Goal: Information Seeking & Learning: Learn about a topic

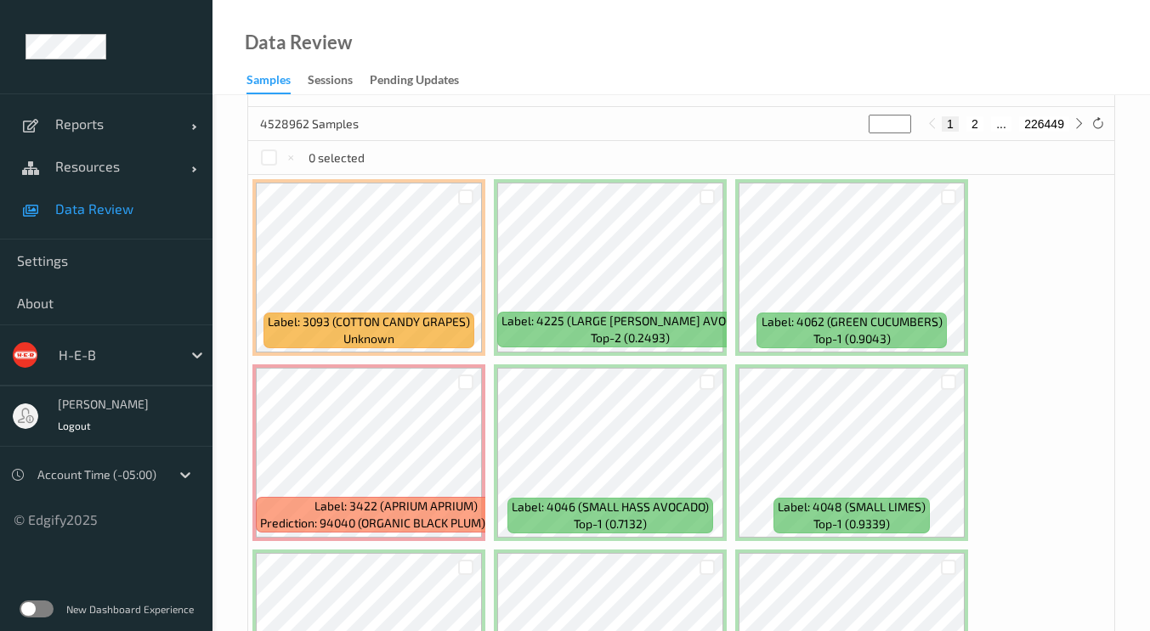
scroll to position [457, 0]
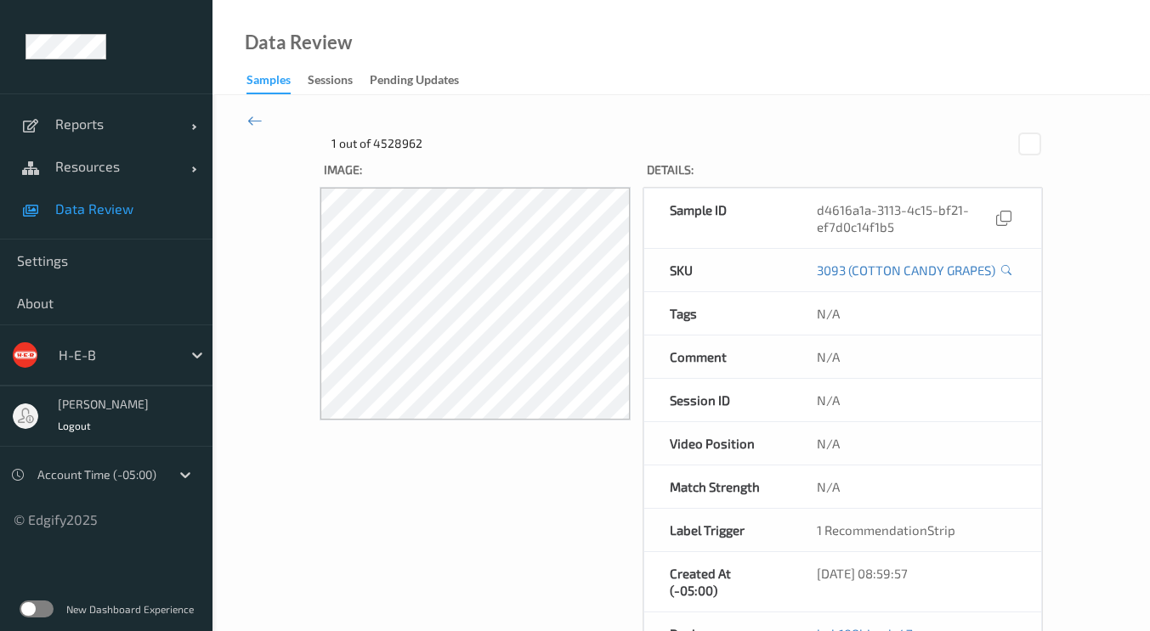
click at [251, 118] on icon at bounding box center [254, 120] width 15 height 19
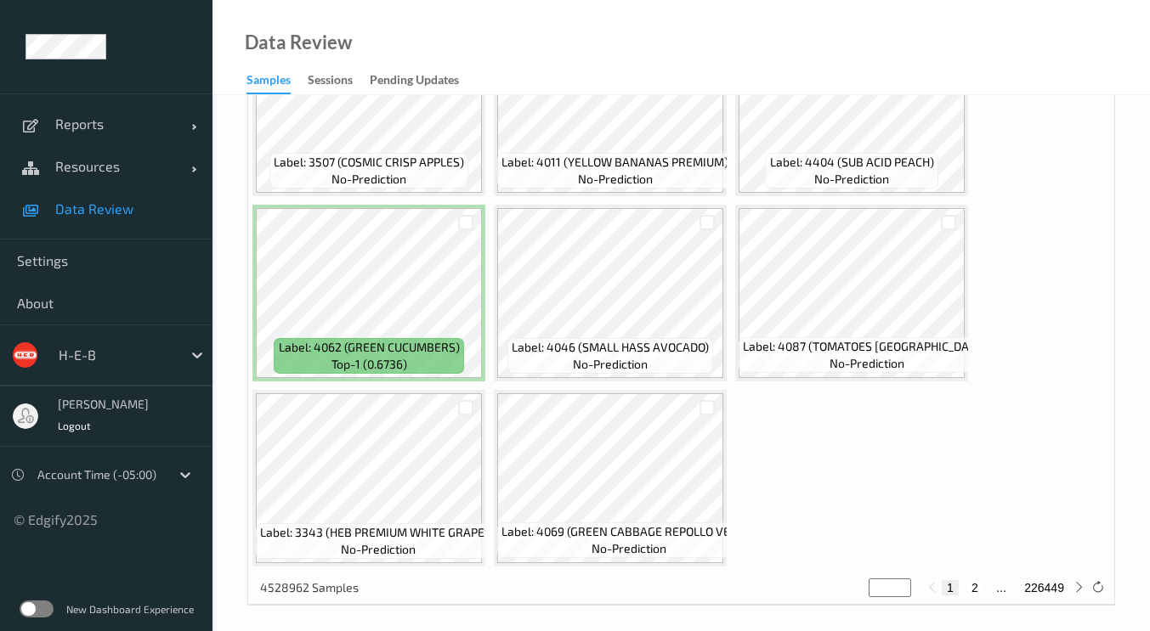
scroll to position [1361, 0]
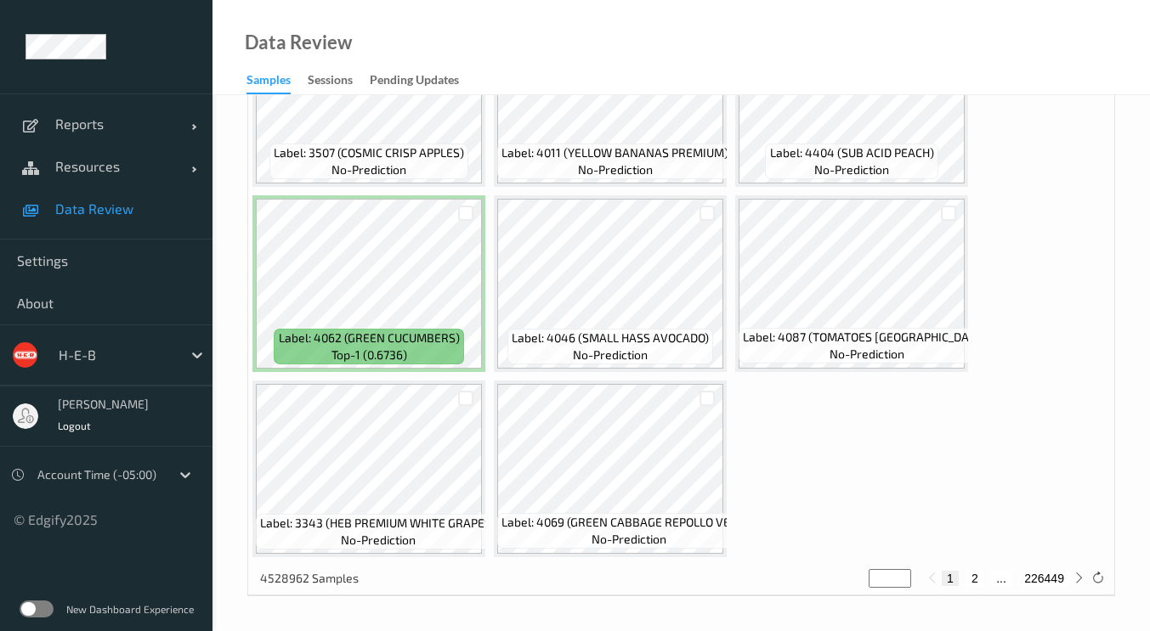
click at [974, 580] on button "2" at bounding box center [974, 578] width 17 height 15
type input "*"
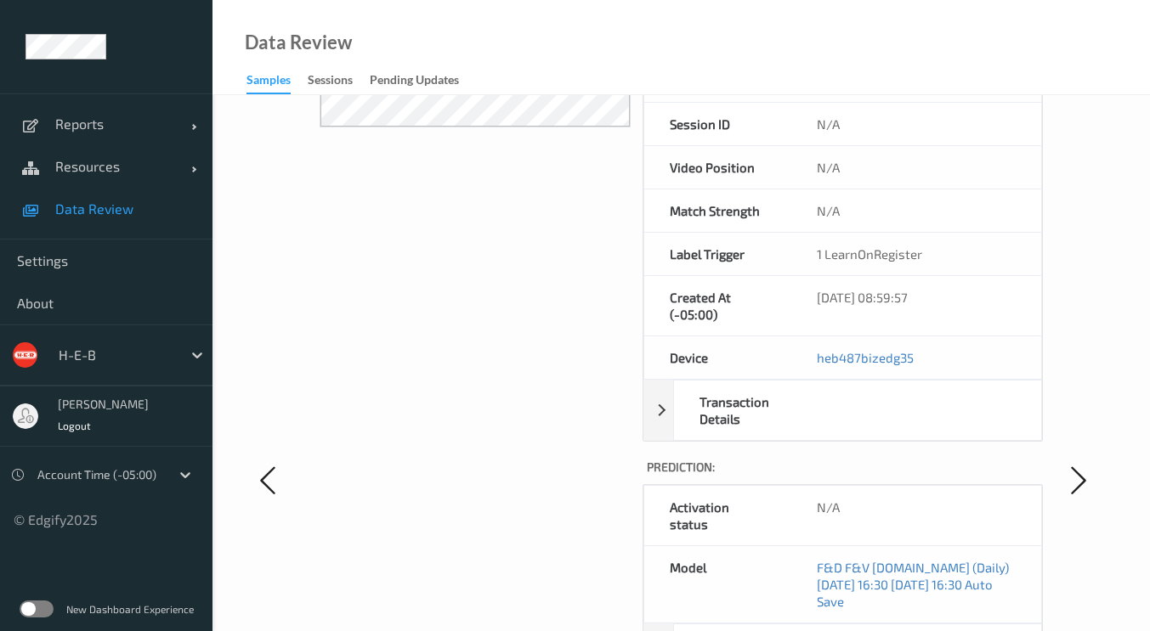
scroll to position [294, 0]
click at [276, 480] on icon at bounding box center [268, 479] width 34 height 35
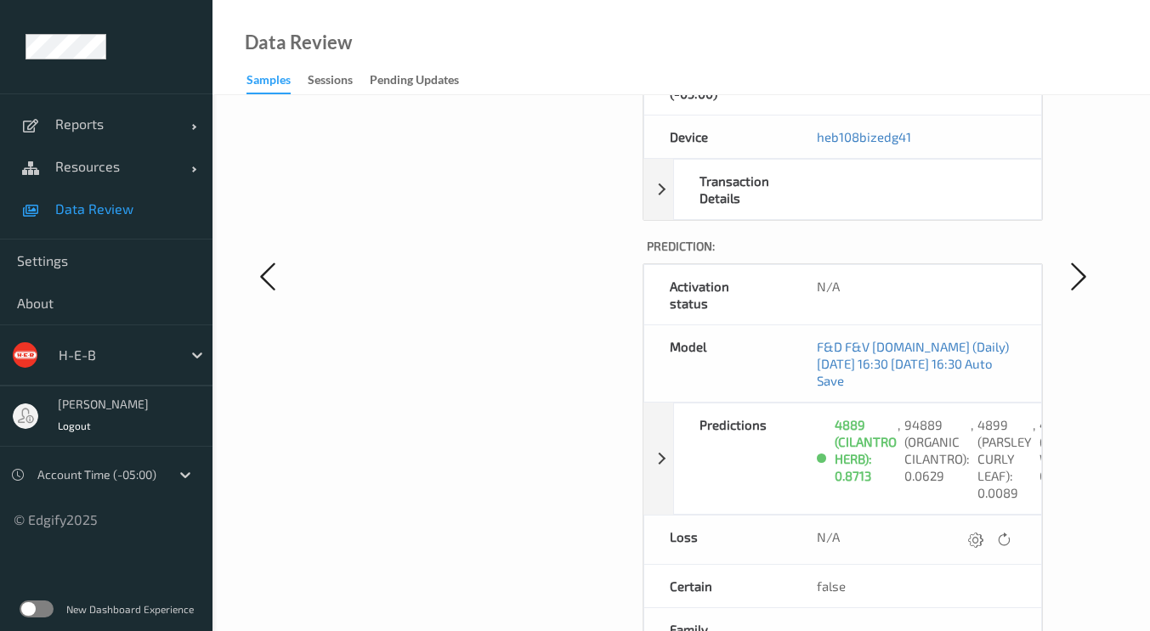
scroll to position [523, 0]
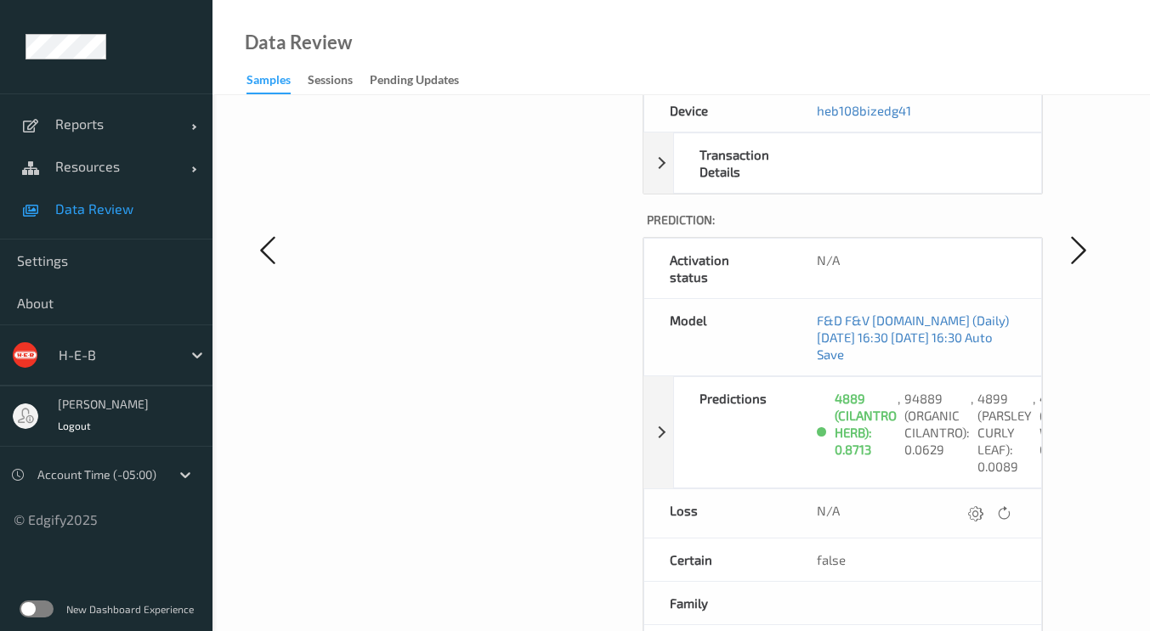
click at [1069, 267] on icon at bounding box center [1078, 250] width 34 height 35
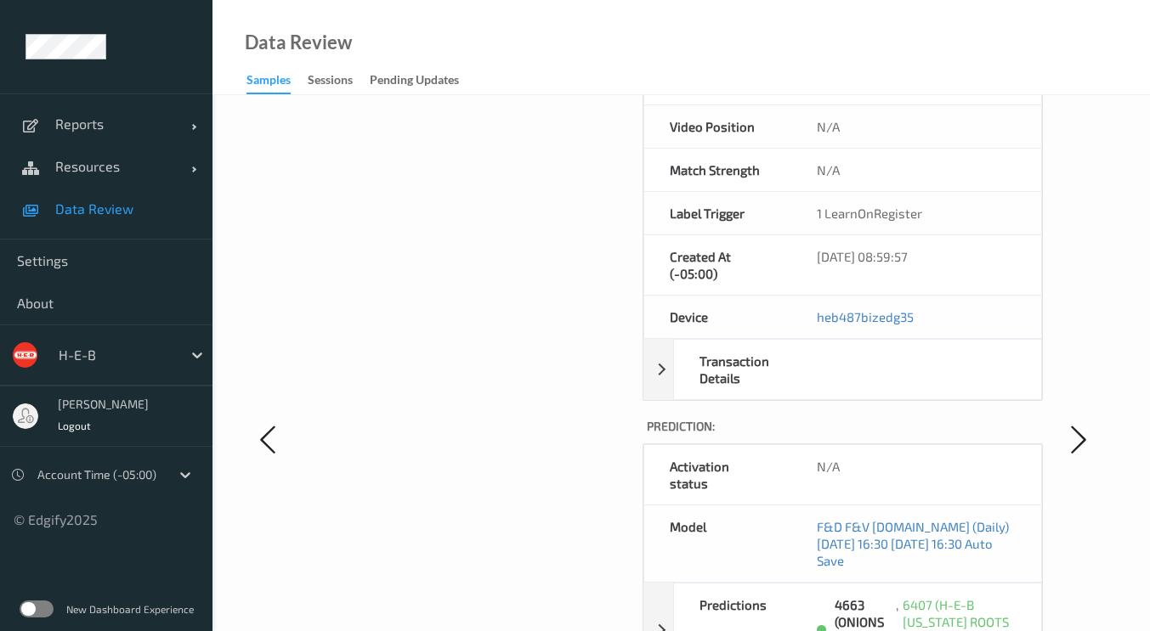
scroll to position [335, 0]
click at [1081, 448] on icon at bounding box center [1078, 438] width 34 height 35
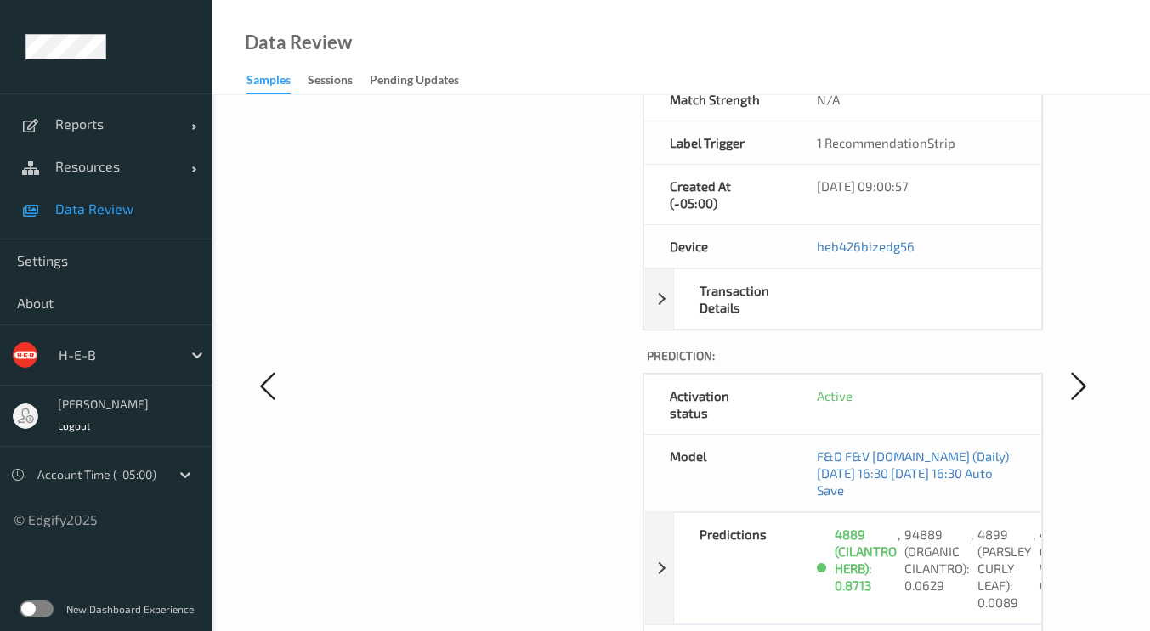
scroll to position [392, 0]
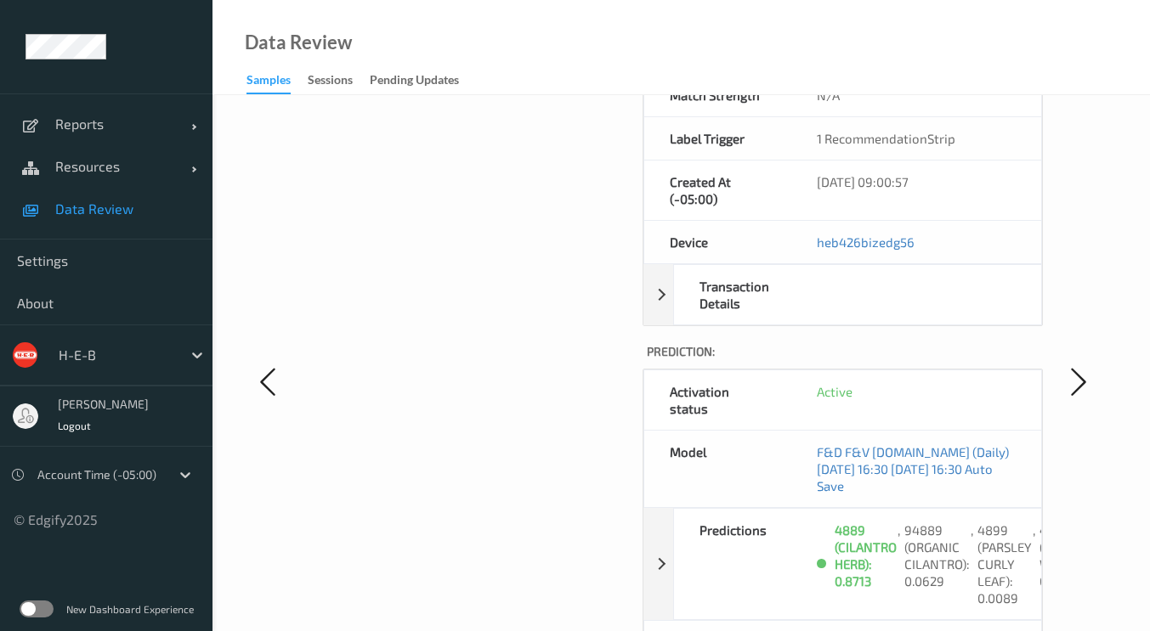
click at [1077, 387] on icon at bounding box center [1078, 382] width 34 height 35
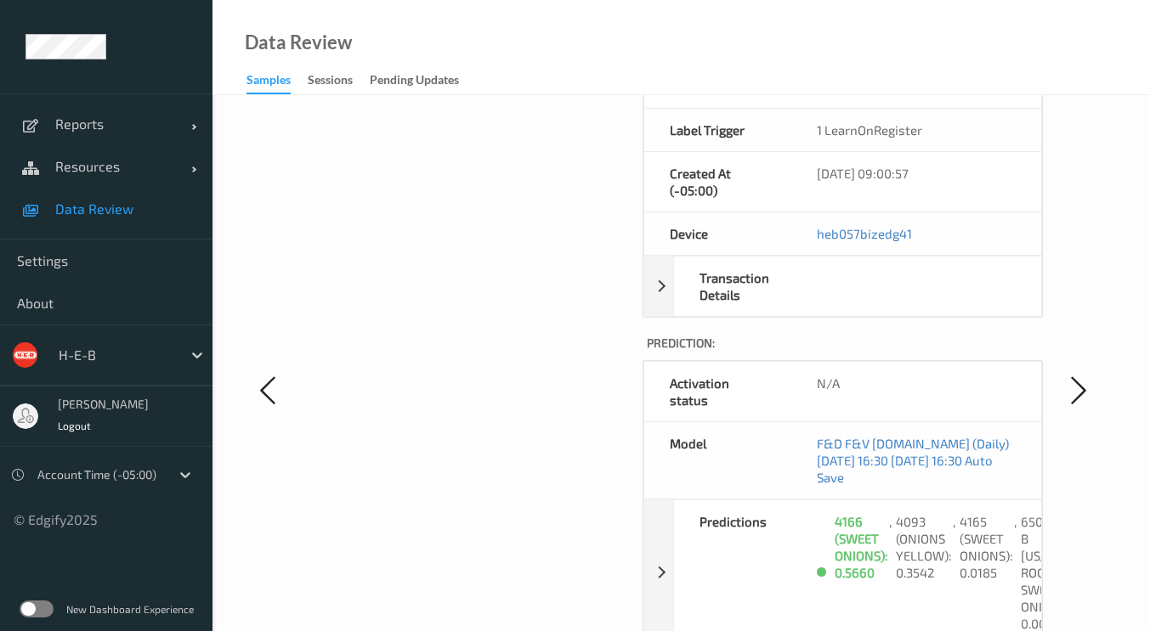
scroll to position [566, 0]
